Goal: Transaction & Acquisition: Purchase product/service

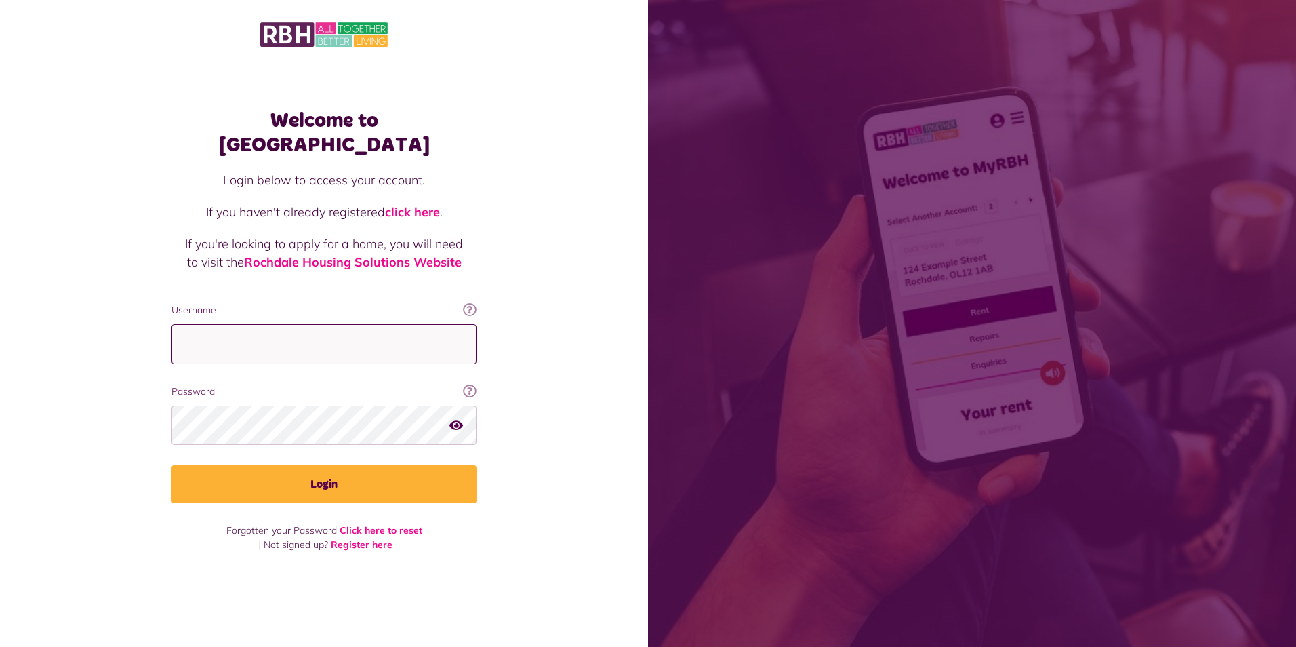
drag, startPoint x: 310, startPoint y: 333, endPoint x: 310, endPoint y: 340, distance: 7.5
click at [310, 333] on input "Username" at bounding box center [324, 344] width 305 height 40
type input "**********"
click at [172, 465] on button "Login" at bounding box center [324, 484] width 305 height 38
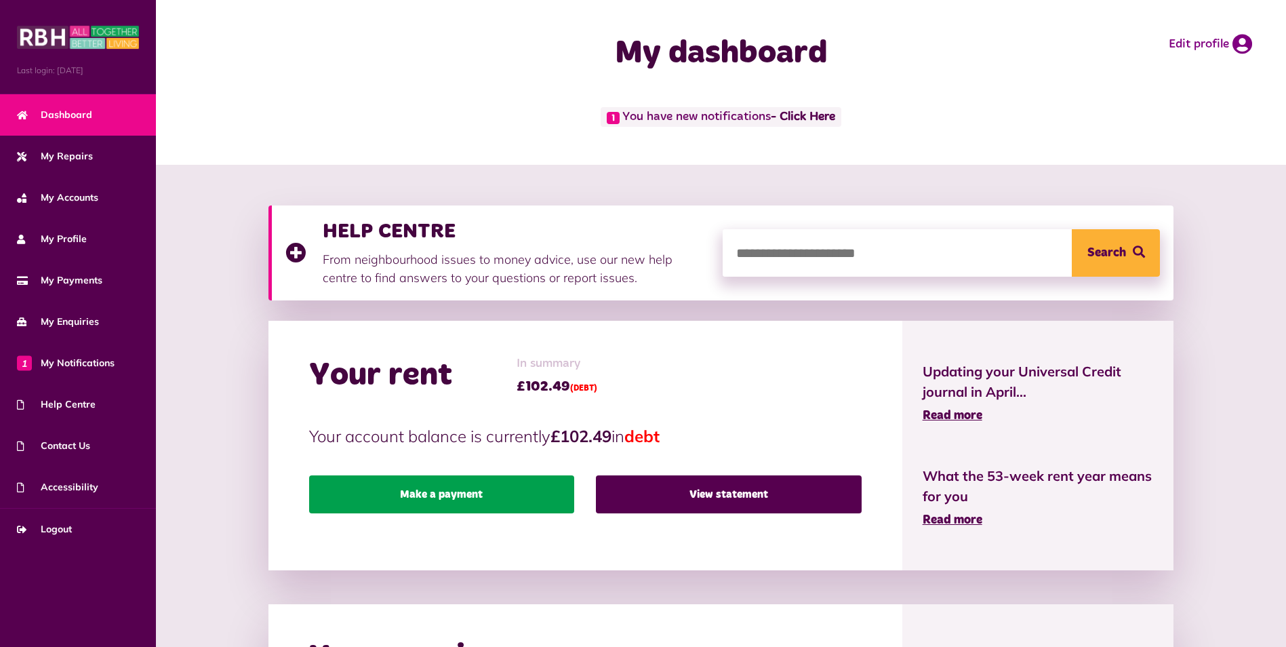
click at [498, 489] on link "Make a payment" at bounding box center [441, 494] width 265 height 38
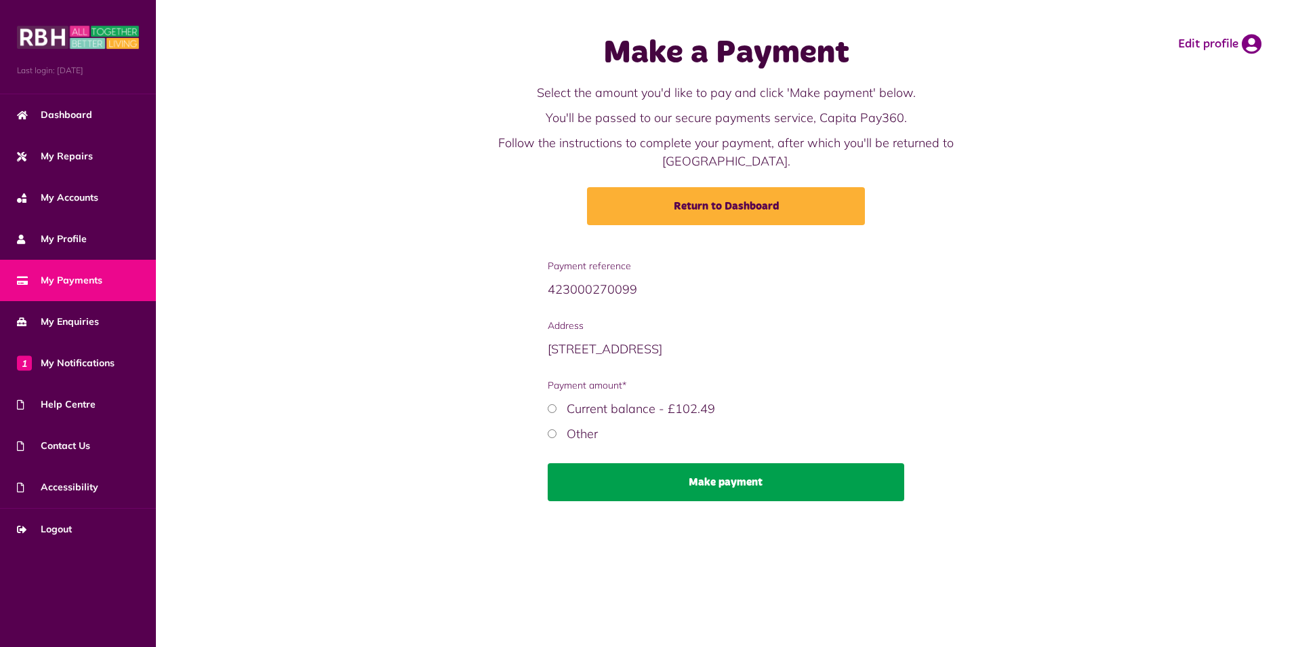
click at [616, 466] on button "Make payment" at bounding box center [726, 482] width 357 height 38
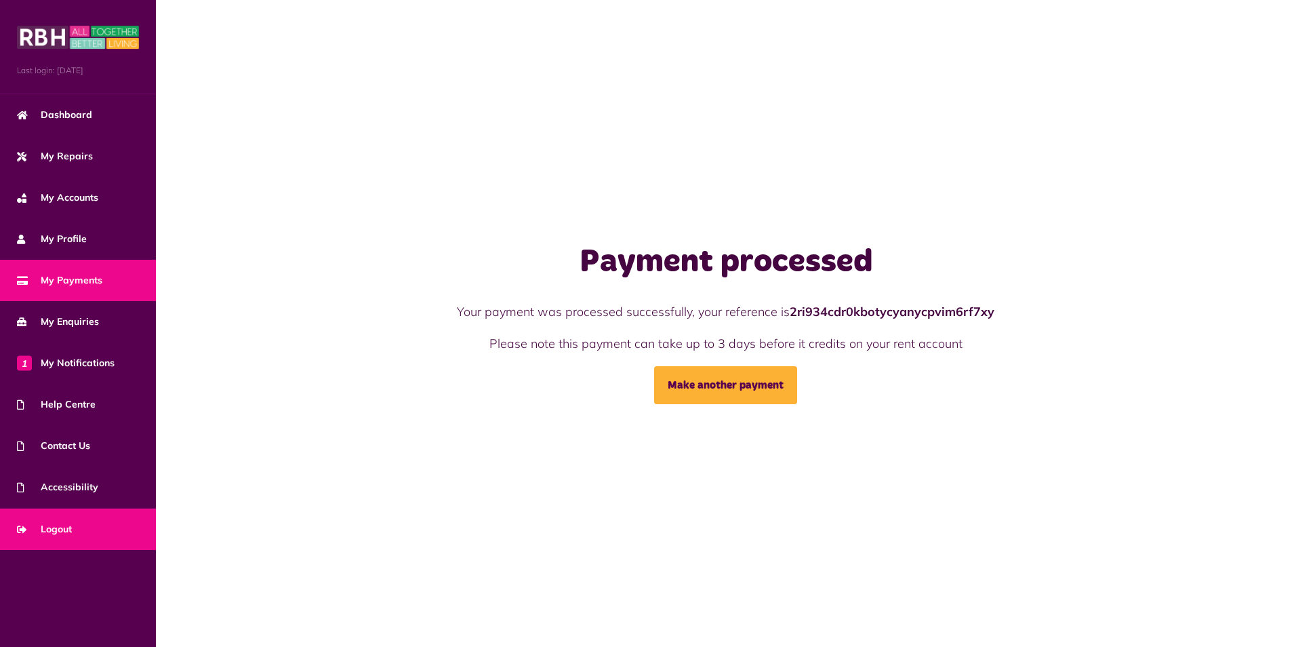
click at [52, 529] on span "Logout" at bounding box center [44, 529] width 55 height 14
